Goal: Find specific page/section: Find specific page/section

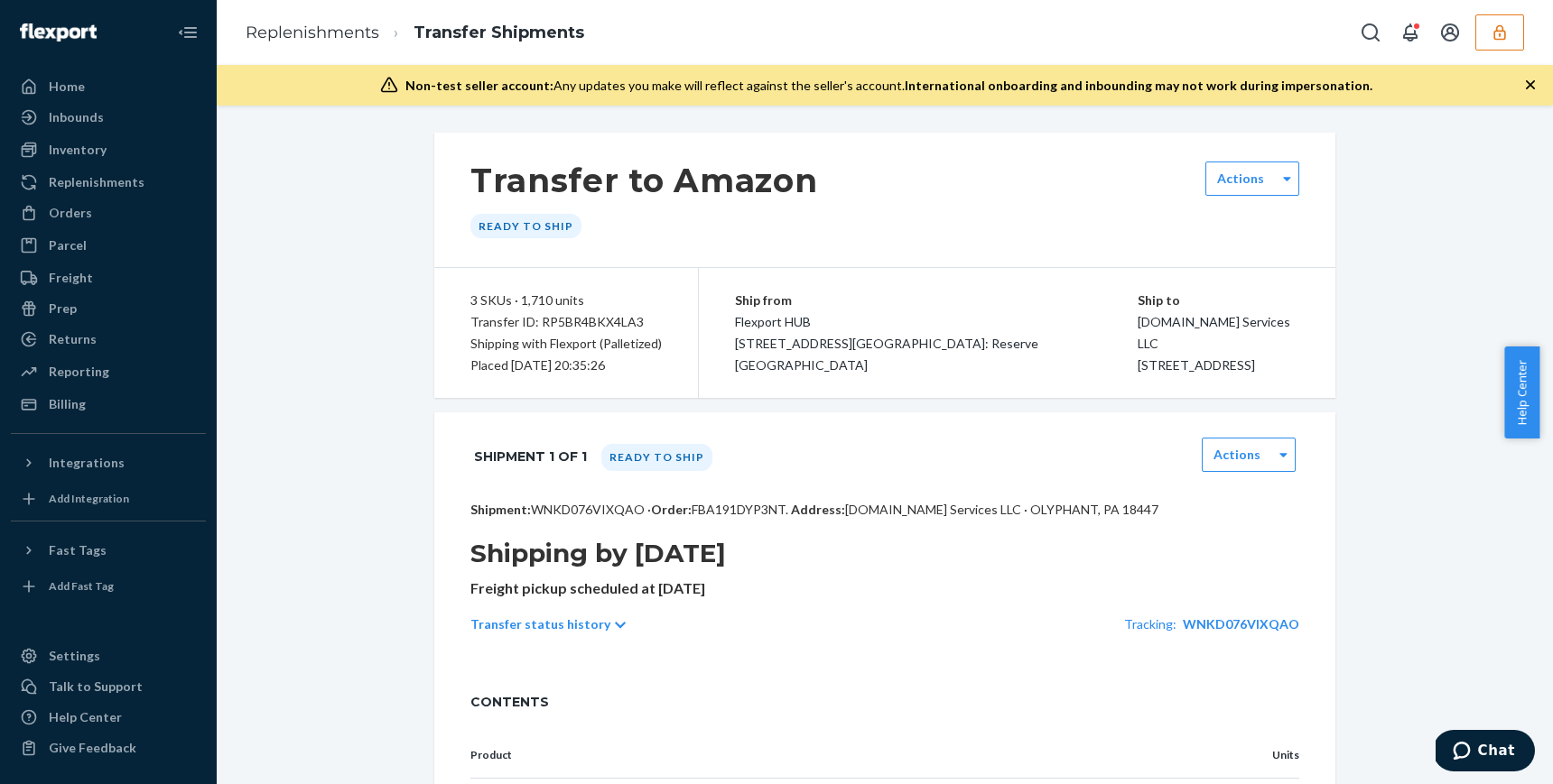
click at [1500, 40] on icon "button" at bounding box center [1499, 33] width 18 height 18
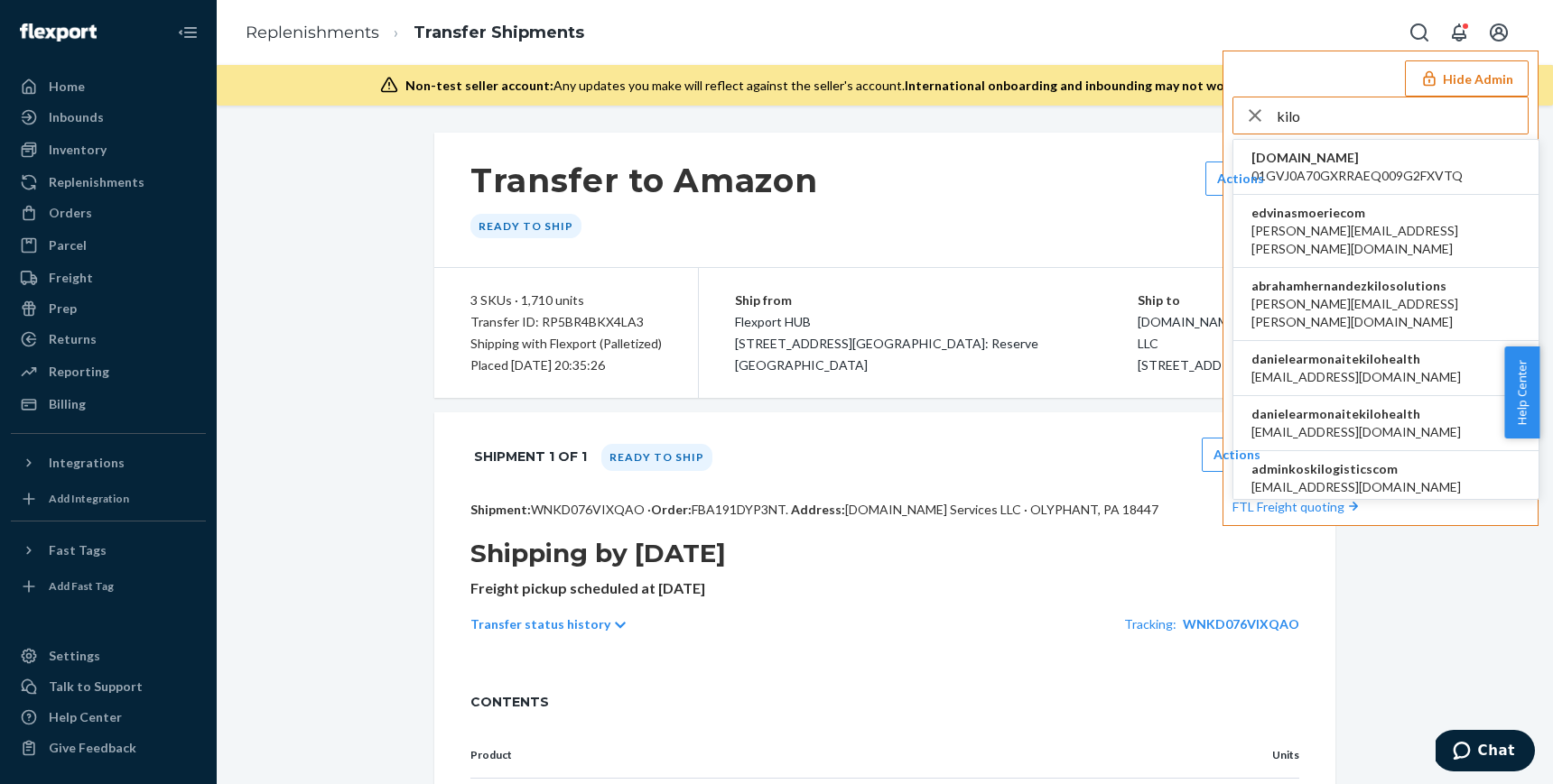
type input "kilo"
click at [1329, 350] on span "danielearmonaitekilohealth" at bounding box center [1355, 359] width 209 height 18
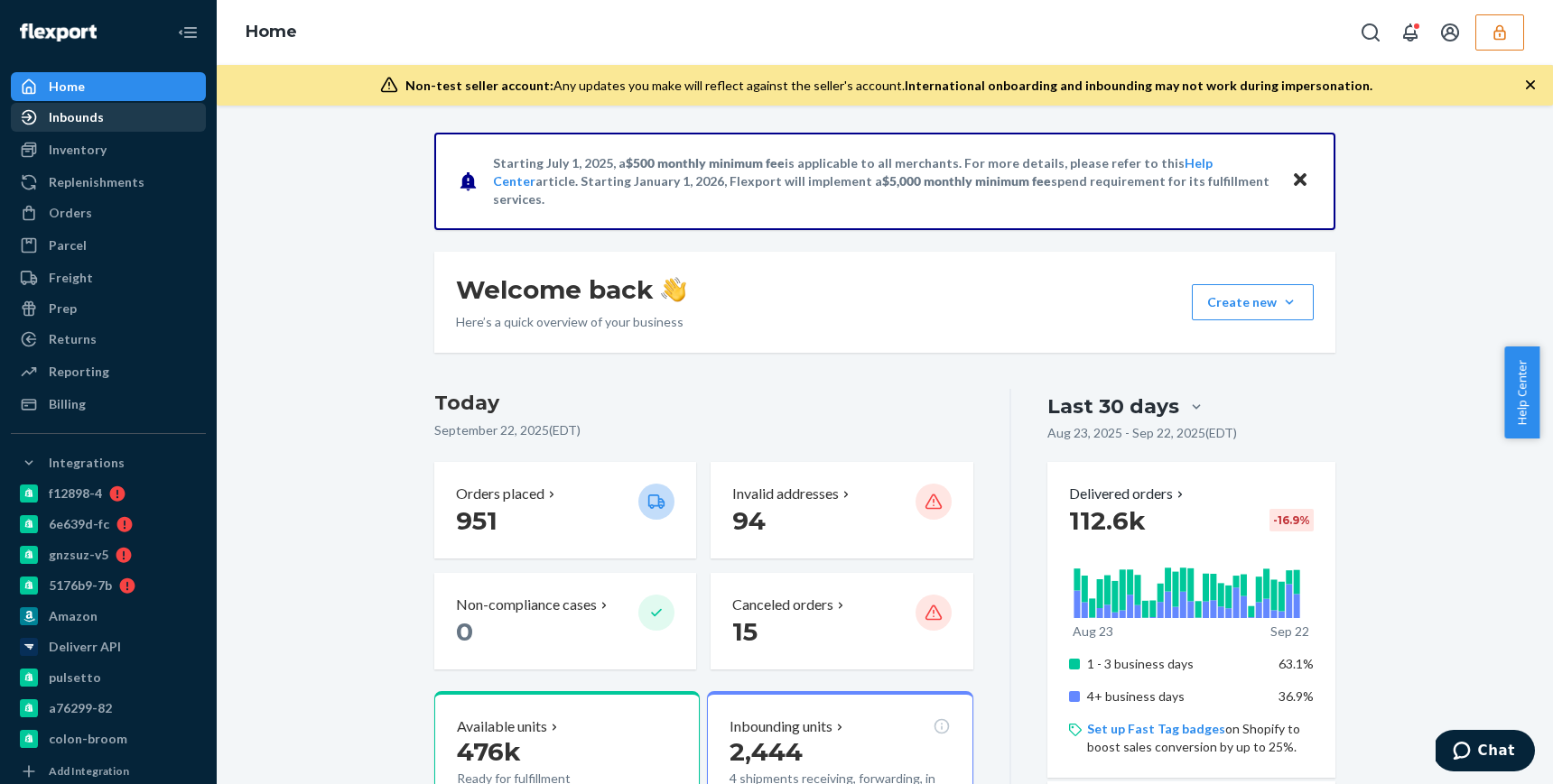
click at [85, 117] on div "Inbounds" at bounding box center [77, 117] width 55 height 18
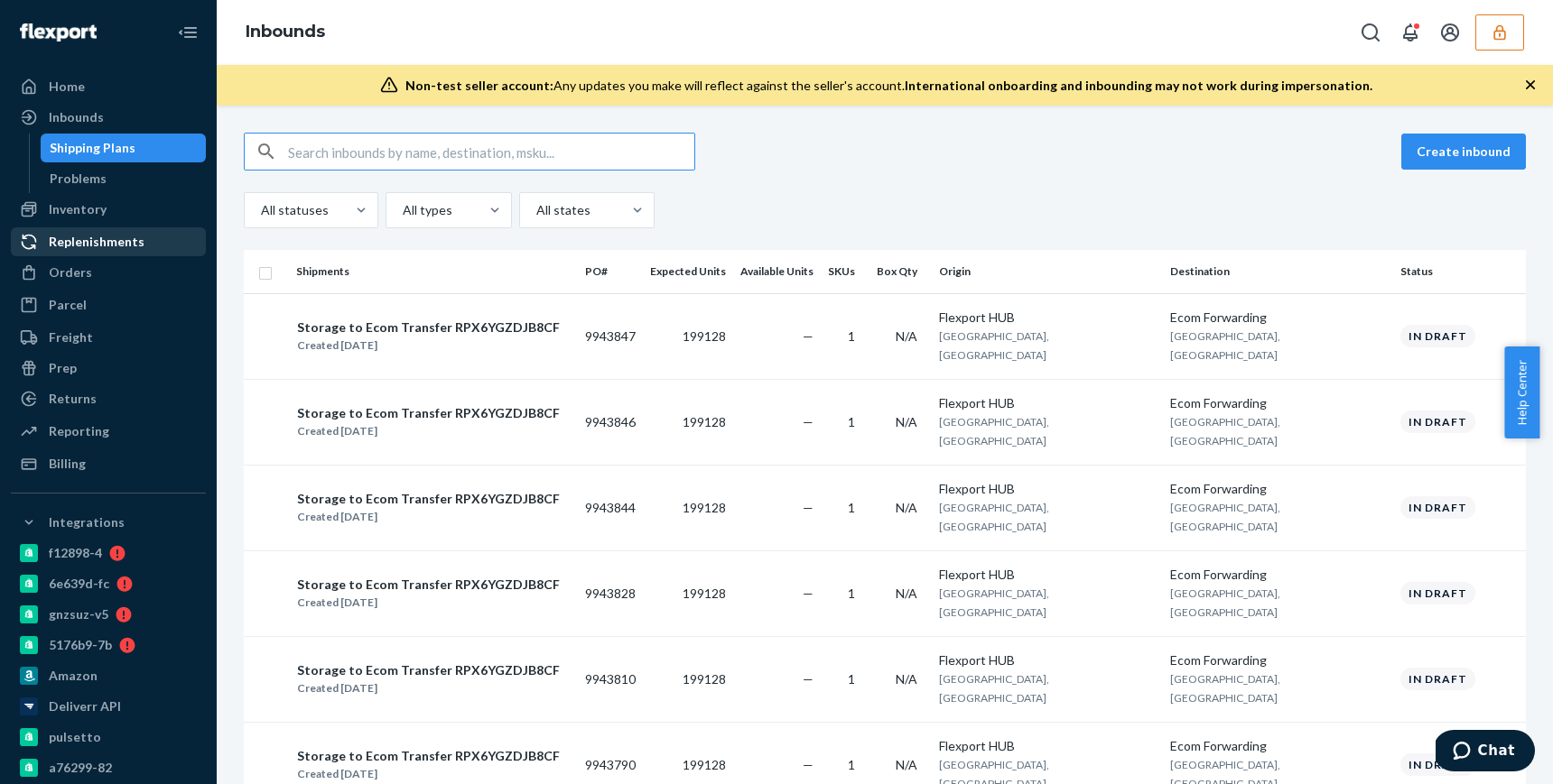
click at [100, 240] on div "Replenishments" at bounding box center [97, 242] width 96 height 18
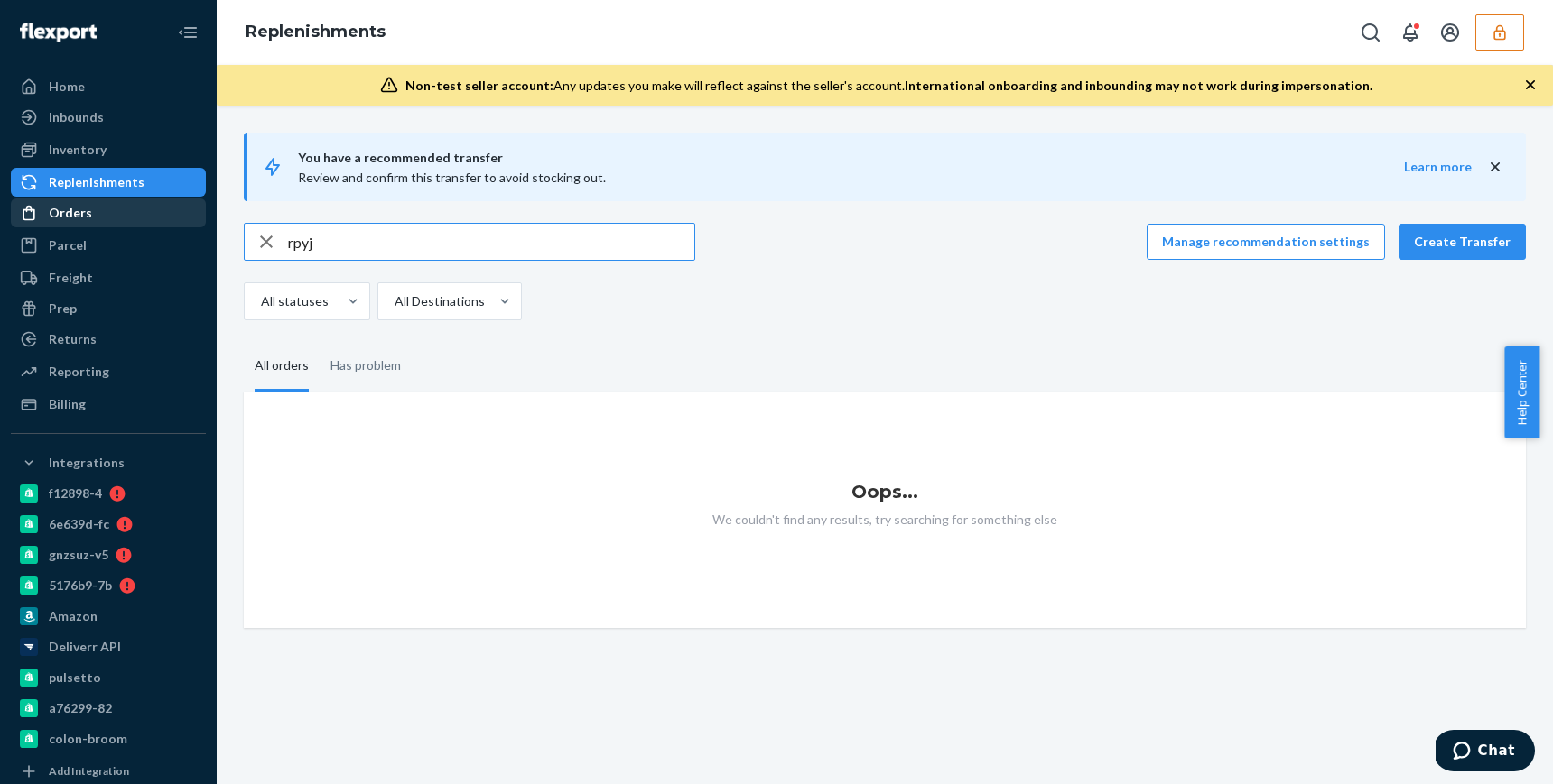
type input "rpyj"
click at [86, 221] on div "Orders" at bounding box center [70, 212] width 43 height 18
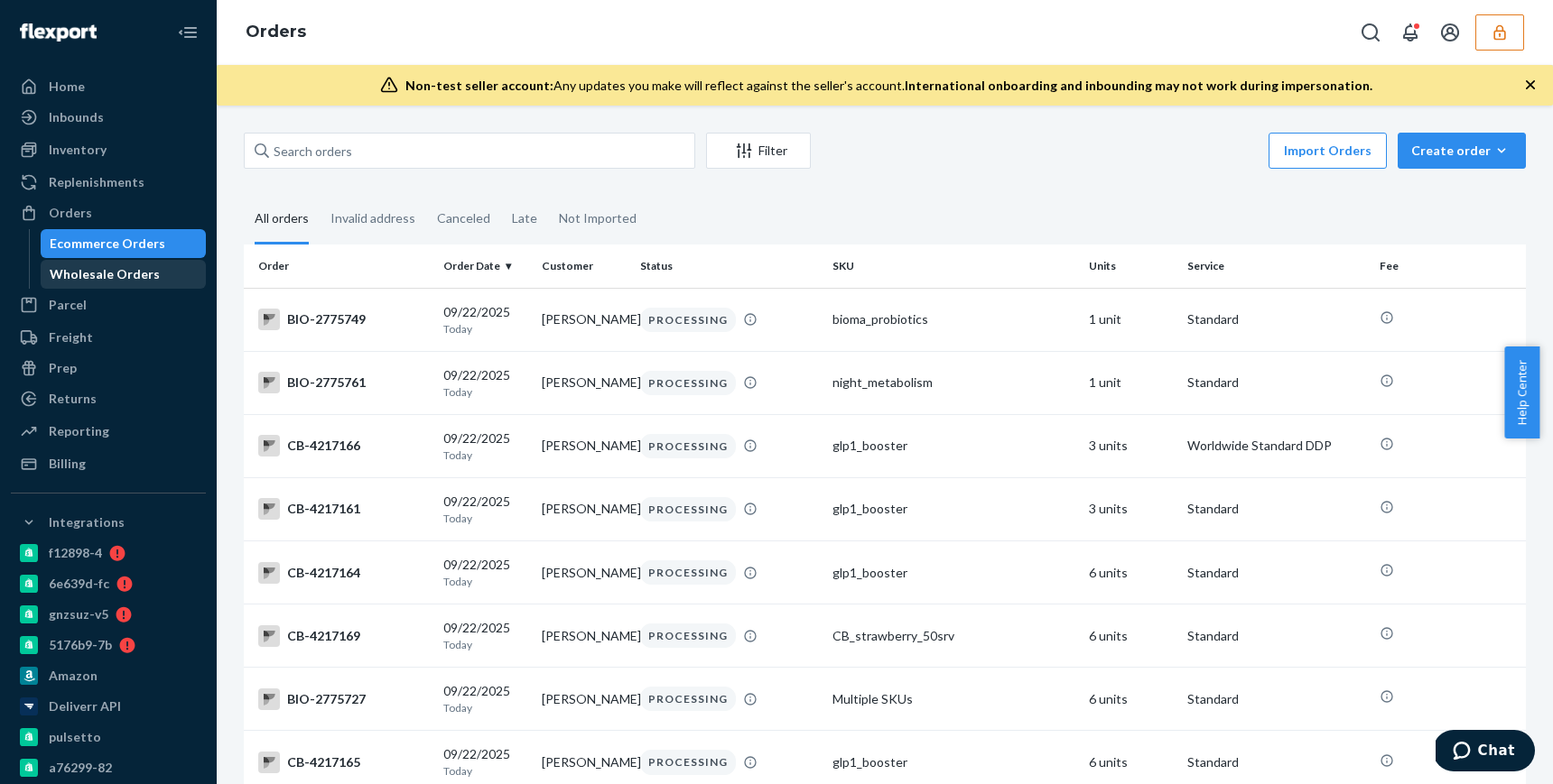
click at [92, 271] on div "Wholesale Orders" at bounding box center [104, 274] width 110 height 18
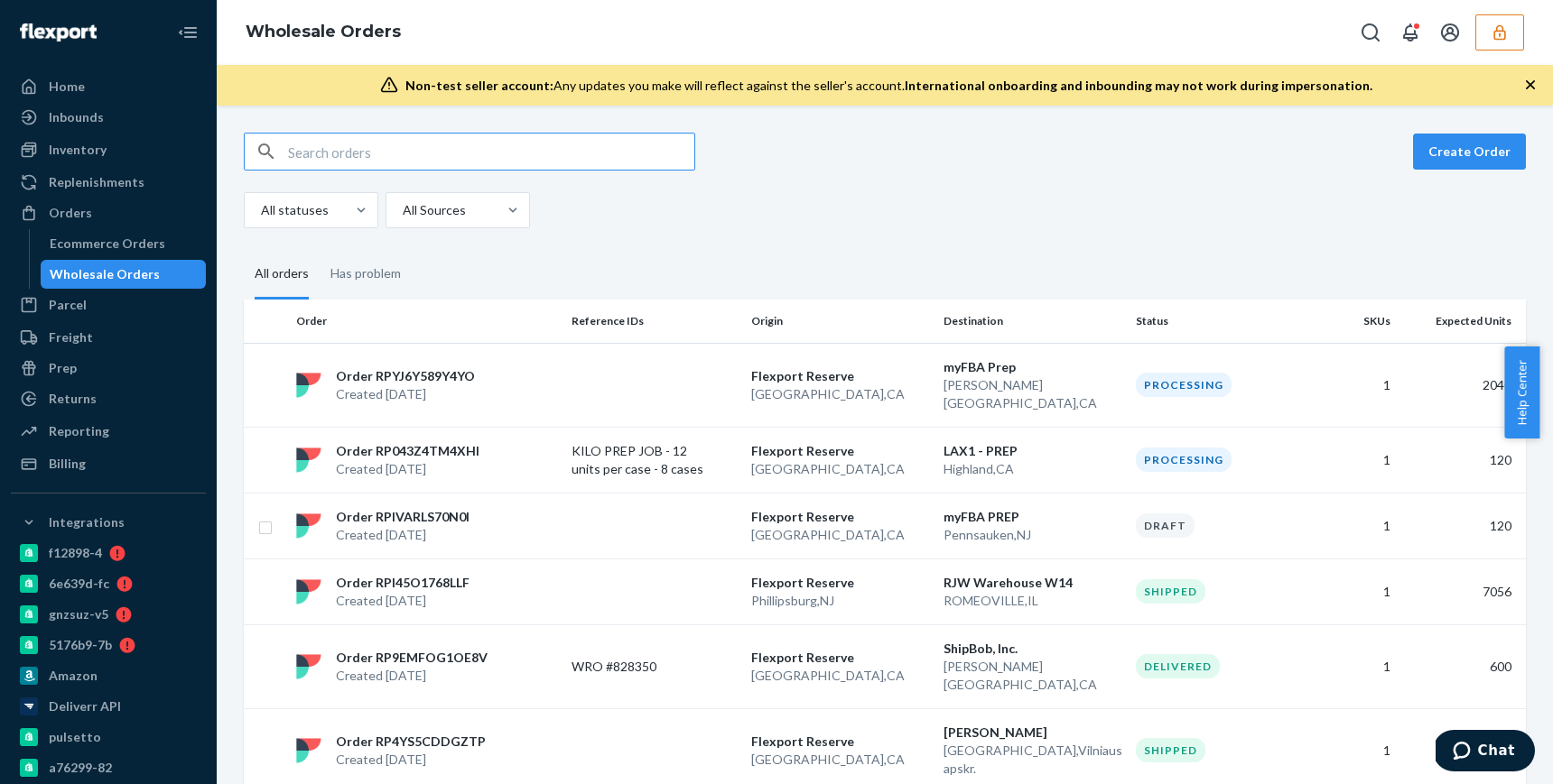
click at [366, 160] on input "text" at bounding box center [491, 152] width 406 height 36
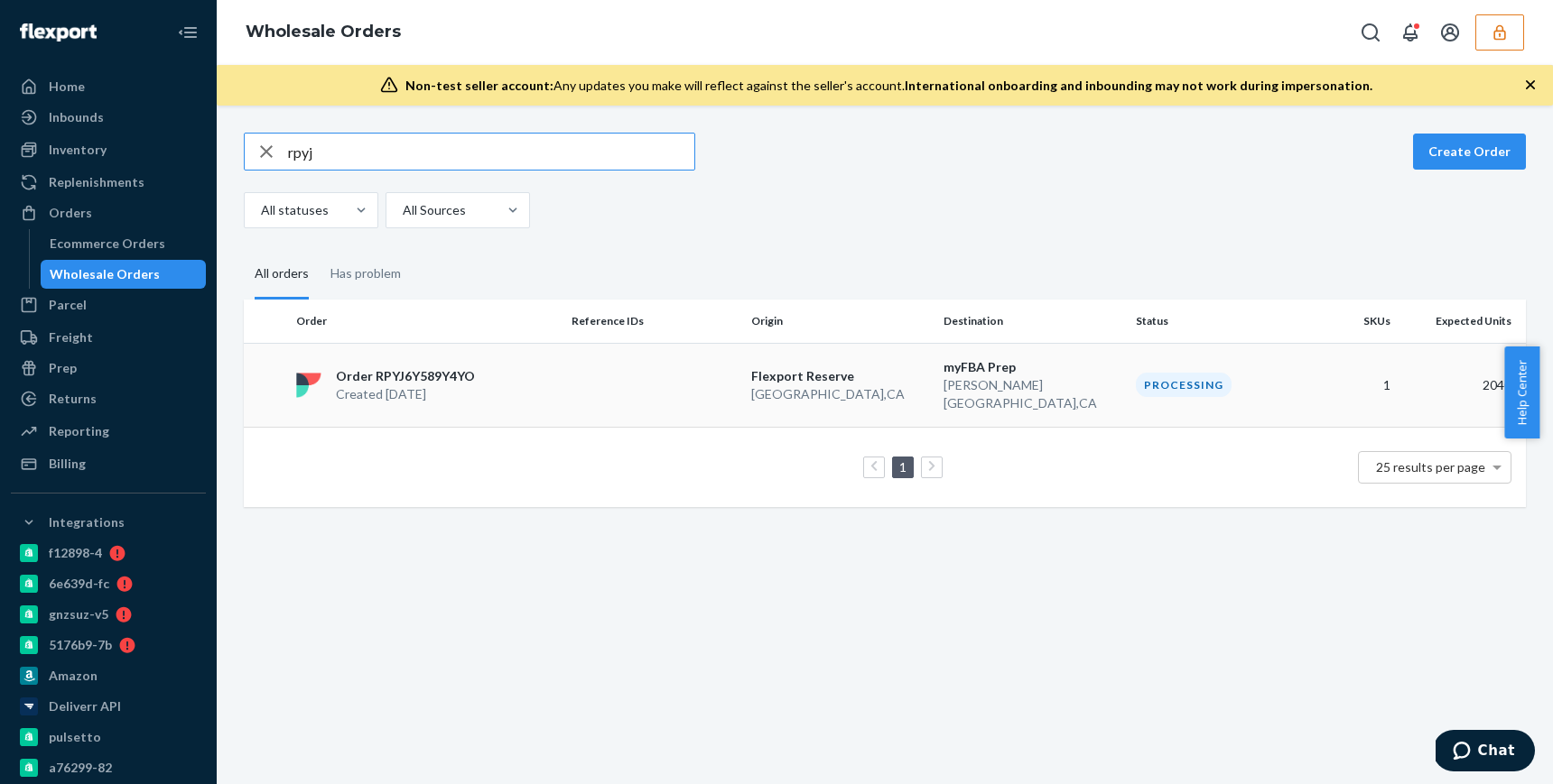
type input "rpyj"
click at [265, 155] on icon "button" at bounding box center [266, 152] width 22 height 36
